Goal: Task Accomplishment & Management: Complete application form

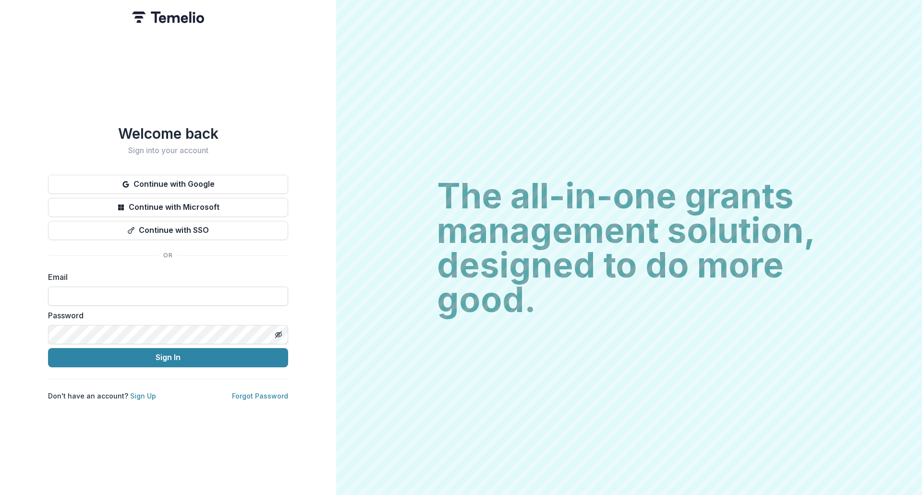
click at [153, 295] on input at bounding box center [168, 296] width 240 height 19
click at [121, 291] on input at bounding box center [168, 296] width 240 height 19
type input "**********"
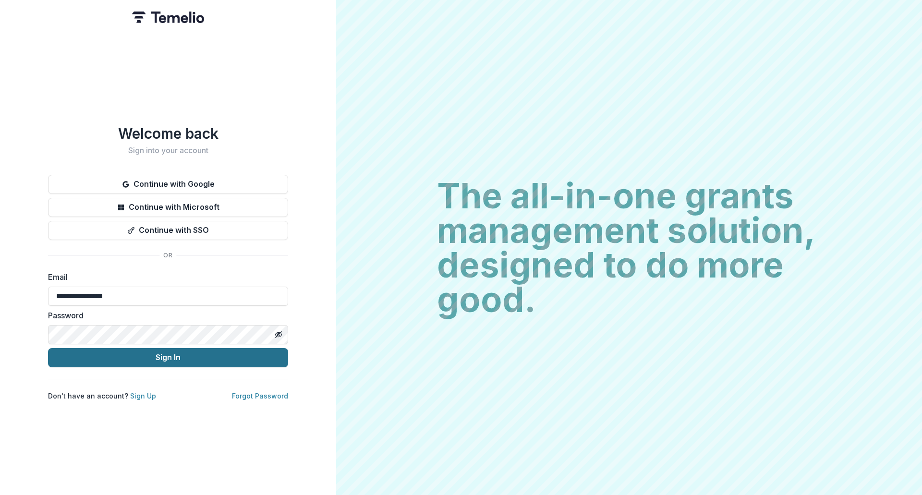
click at [119, 358] on button "Sign In" at bounding box center [168, 357] width 240 height 19
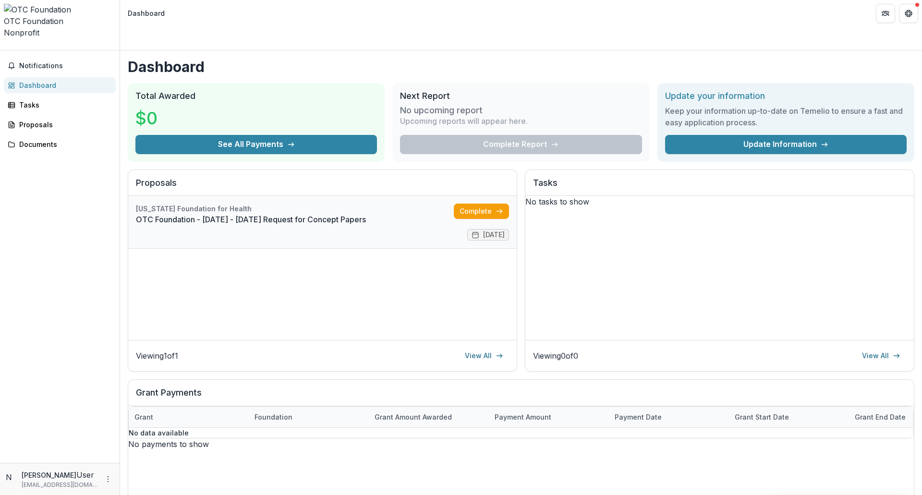
click at [221, 214] on link "OTC Foundation - [DATE] - [DATE] Request for Concept Papers" at bounding box center [295, 220] width 318 height 12
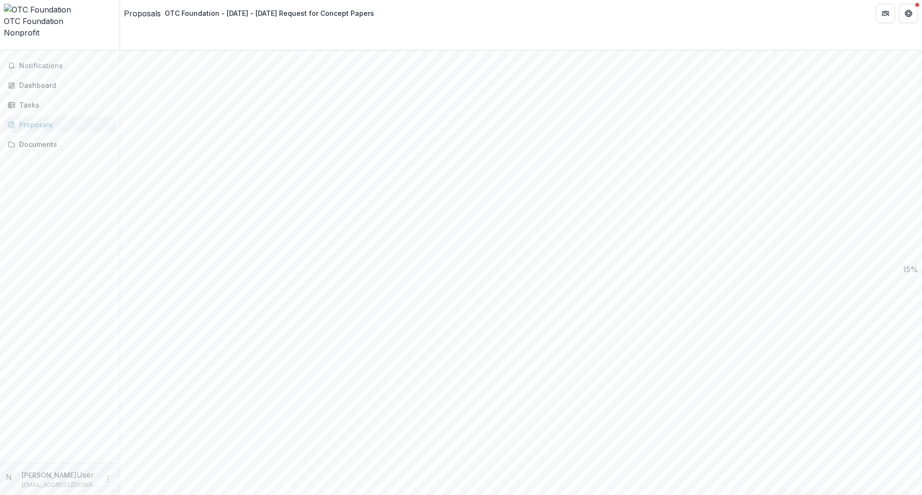
scroll to position [1032, 0]
